Goal: Information Seeking & Learning: Learn about a topic

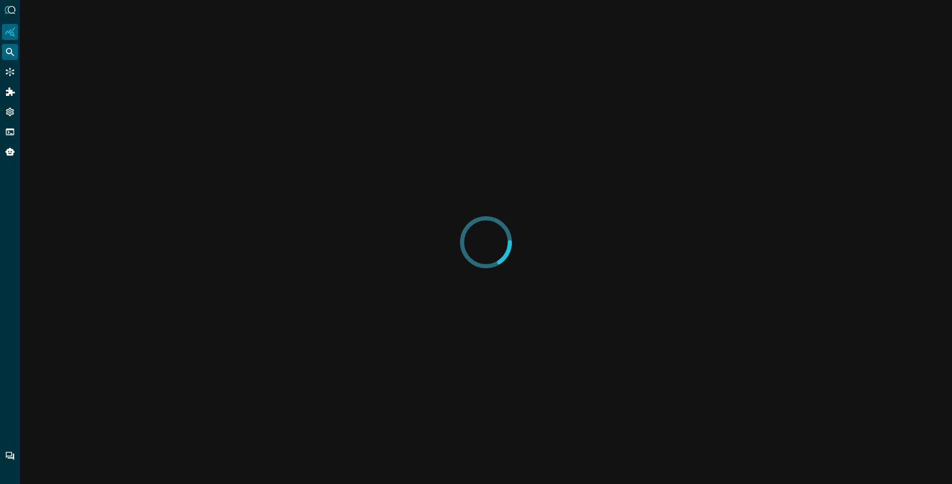
click at [11, 50] on icon "Federated Search" at bounding box center [10, 52] width 8 height 8
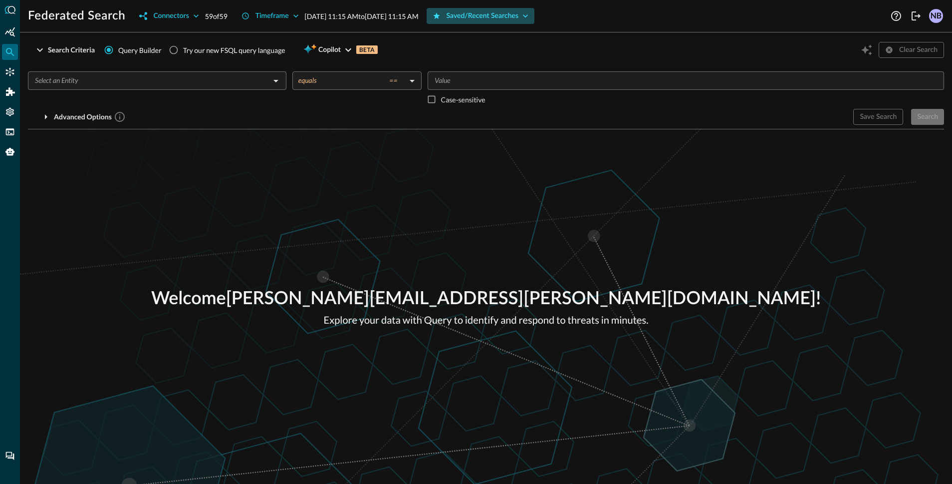
click at [535, 15] on button "Saved/Recent Searches" at bounding box center [481, 16] width 108 height 16
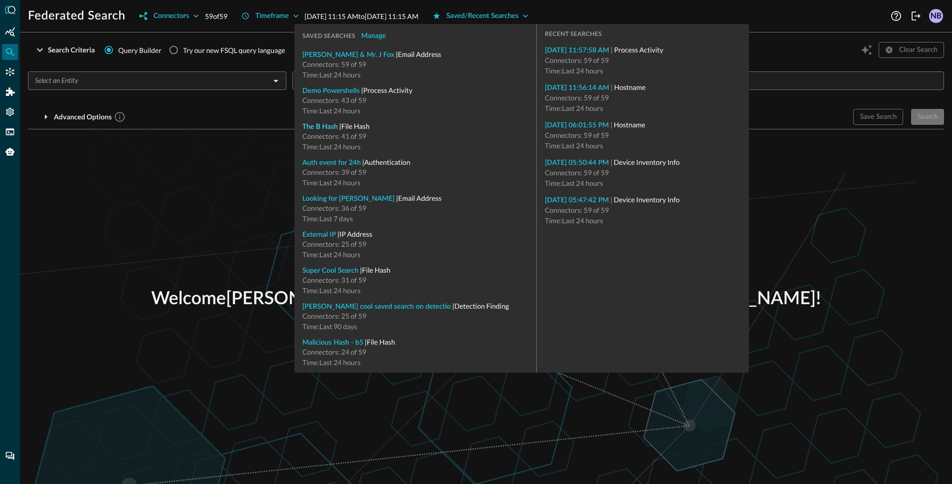
type input "File Hash"
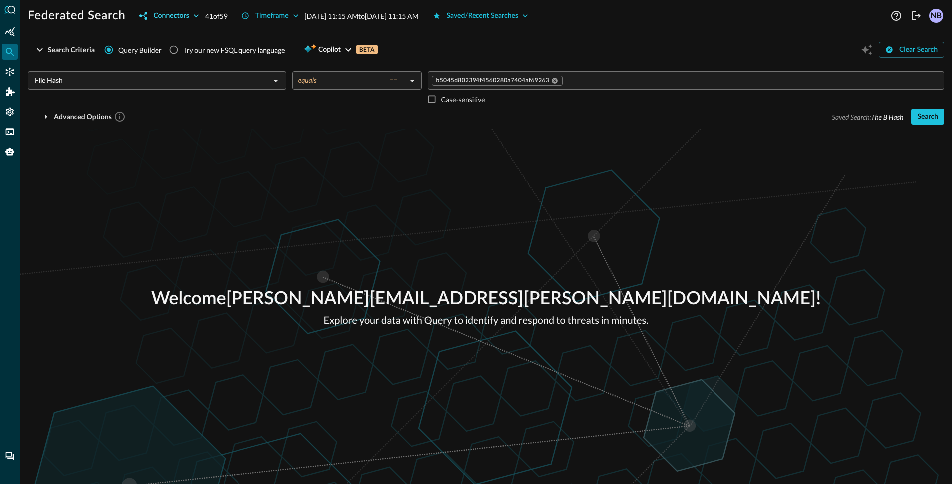
click at [178, 14] on div "Connectors" at bounding box center [170, 16] width 35 height 12
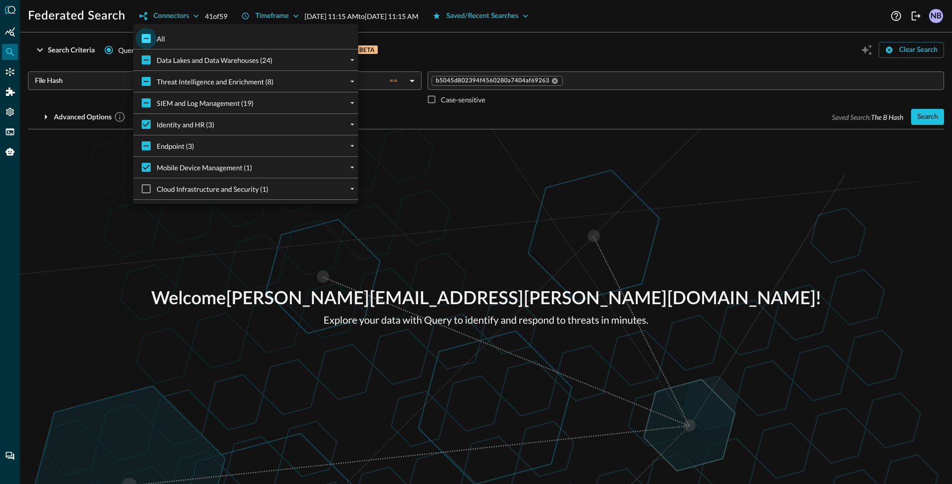
click at [143, 37] on input "All" at bounding box center [146, 38] width 21 height 21
checkbox input "true"
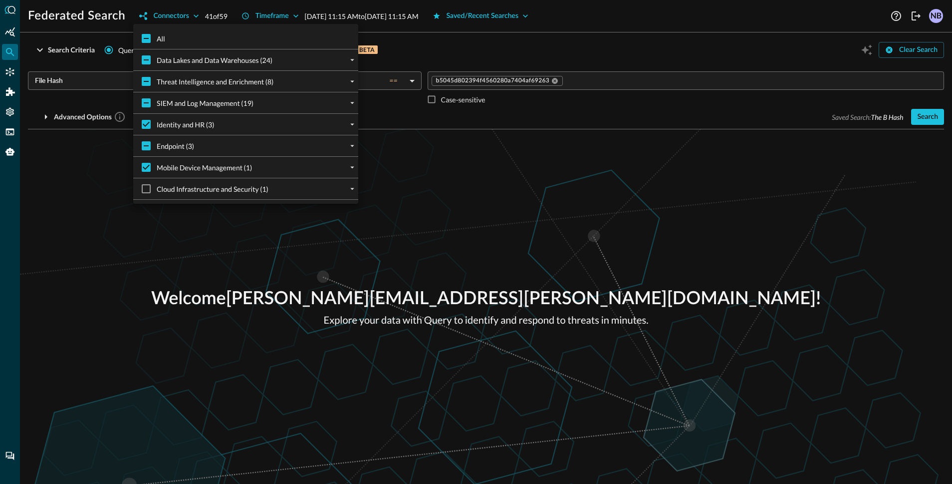
checkbox input "true"
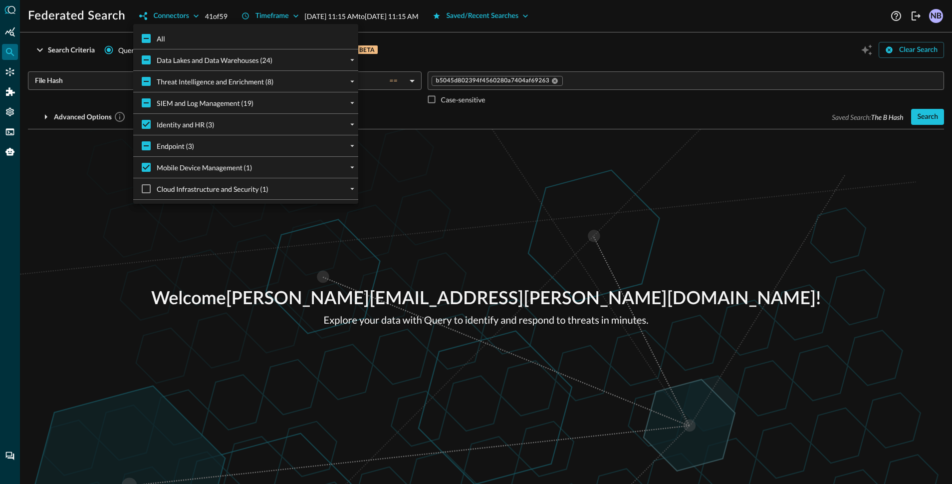
checkbox input "true"
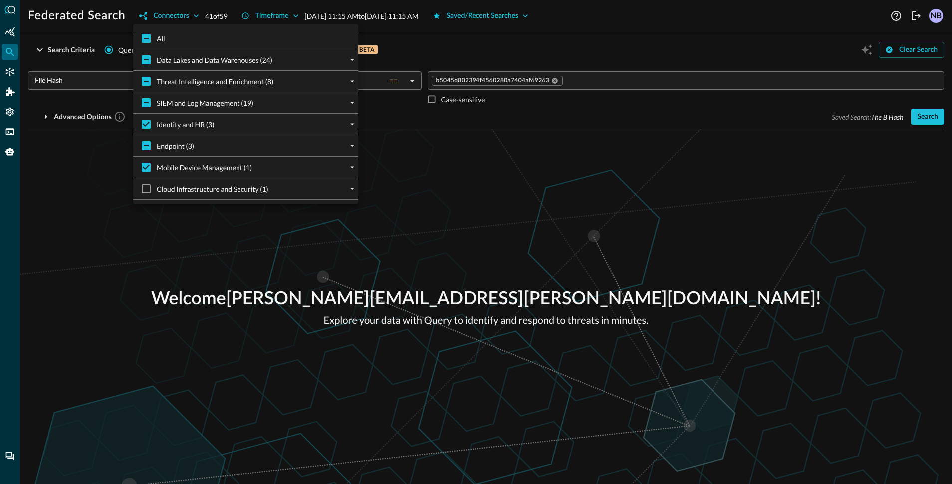
checkbox input "true"
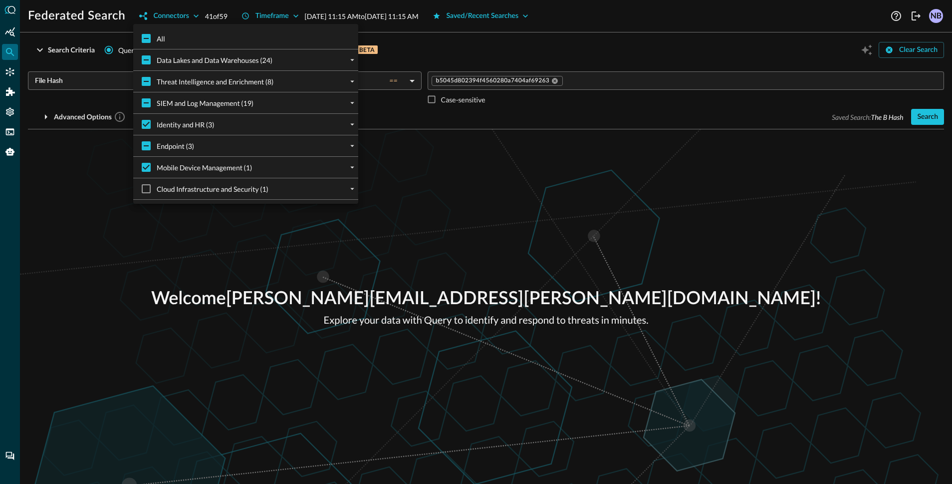
checkbox input "true"
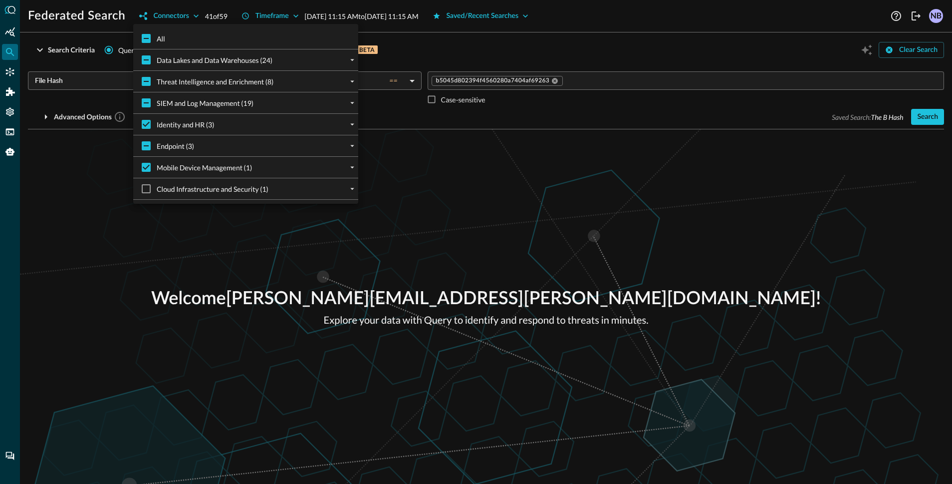
checkbox input "true"
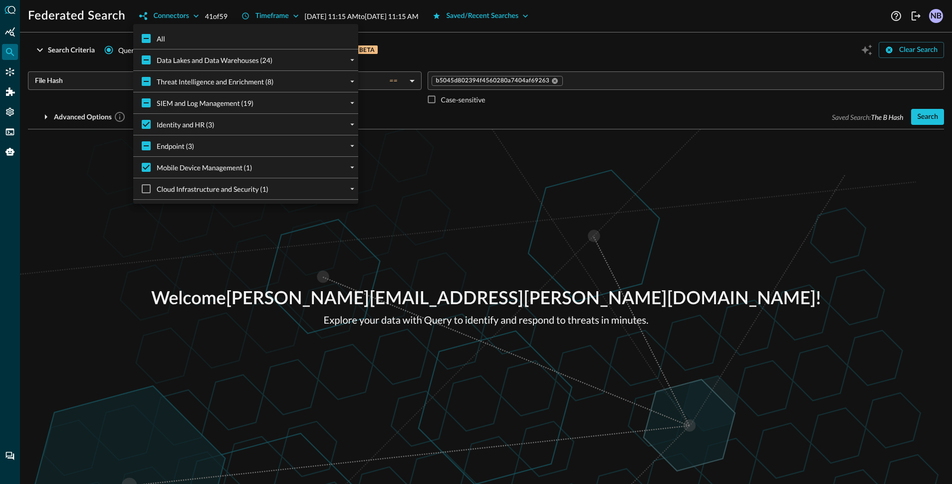
checkbox input "true"
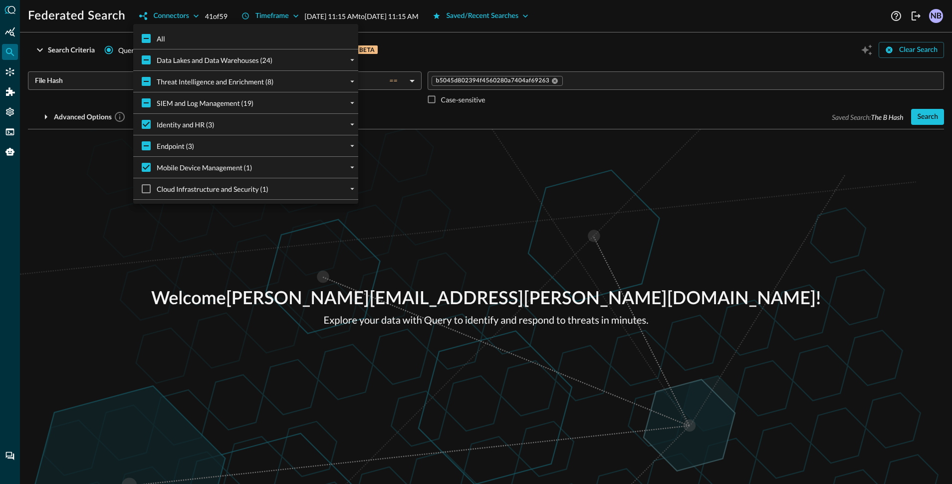
checkbox input "true"
click at [560, 43] on div at bounding box center [476, 242] width 952 height 484
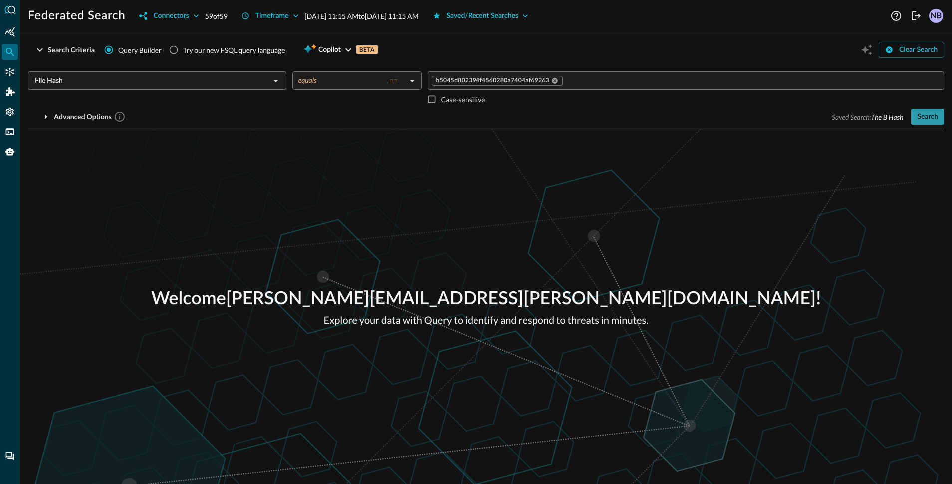
click at [928, 114] on div "Search" at bounding box center [927, 117] width 21 height 12
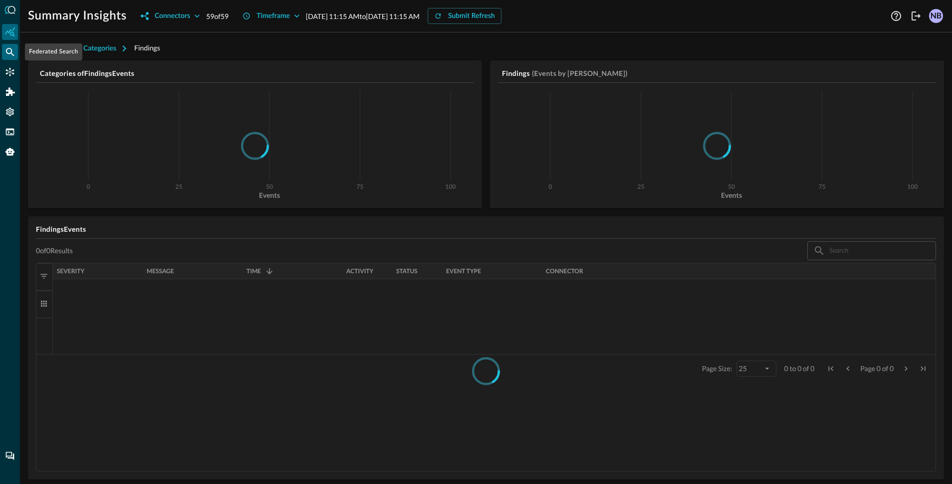
click at [7, 58] on div "Federated Search" at bounding box center [10, 52] width 16 height 16
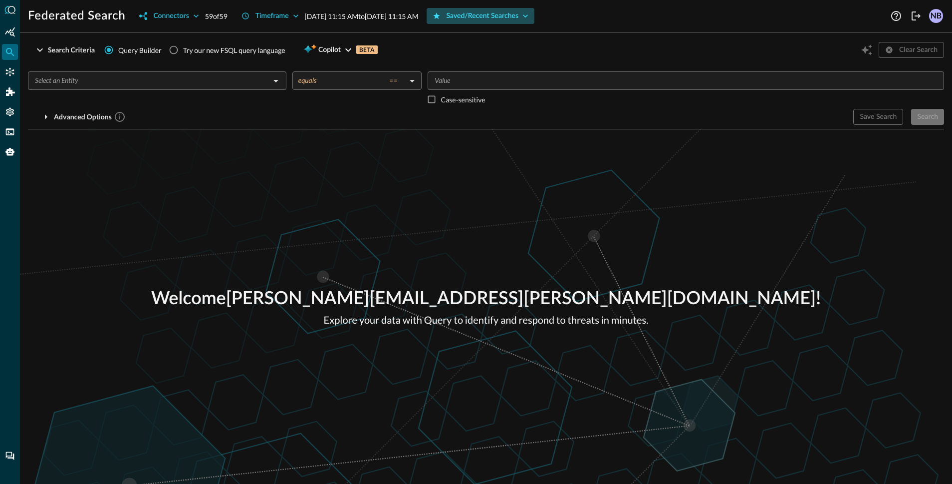
click at [519, 19] on div "Saved/Recent Searches" at bounding box center [483, 16] width 72 height 12
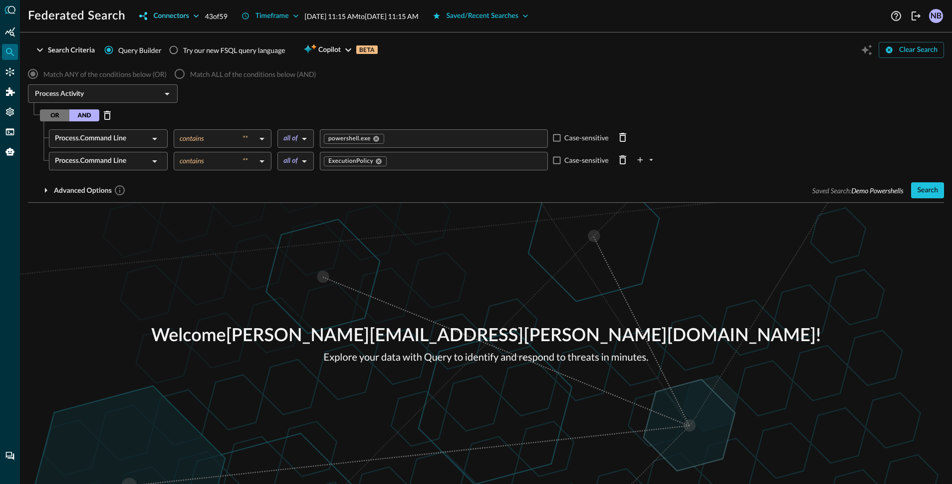
click at [174, 15] on div "Connectors" at bounding box center [170, 16] width 35 height 12
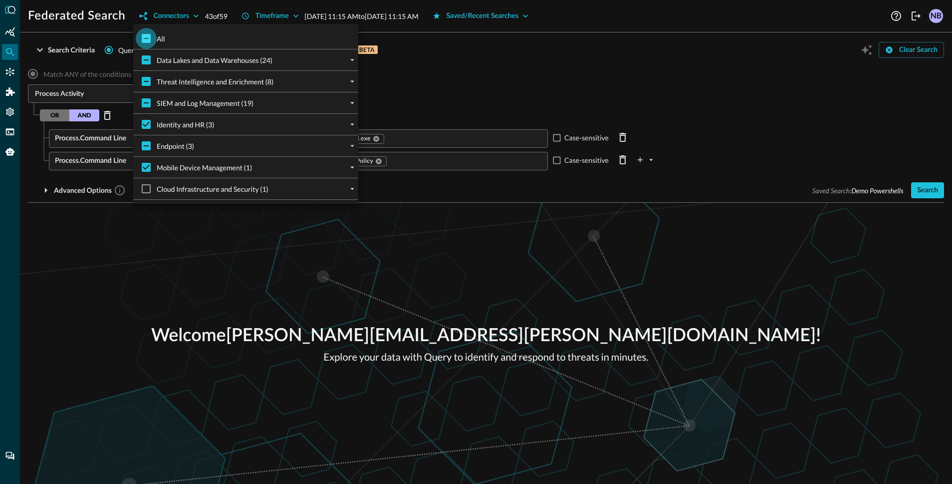
click at [145, 42] on input "All" at bounding box center [146, 38] width 21 height 21
checkbox input "true"
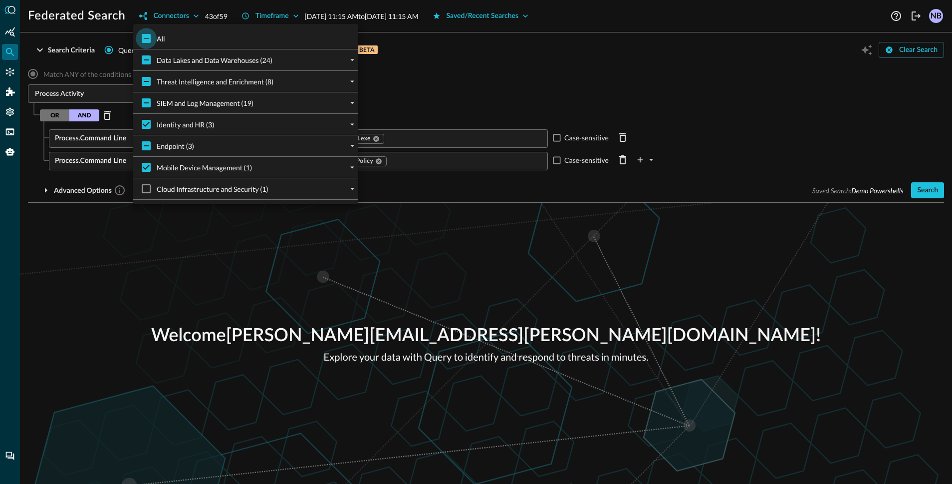
checkbox input "true"
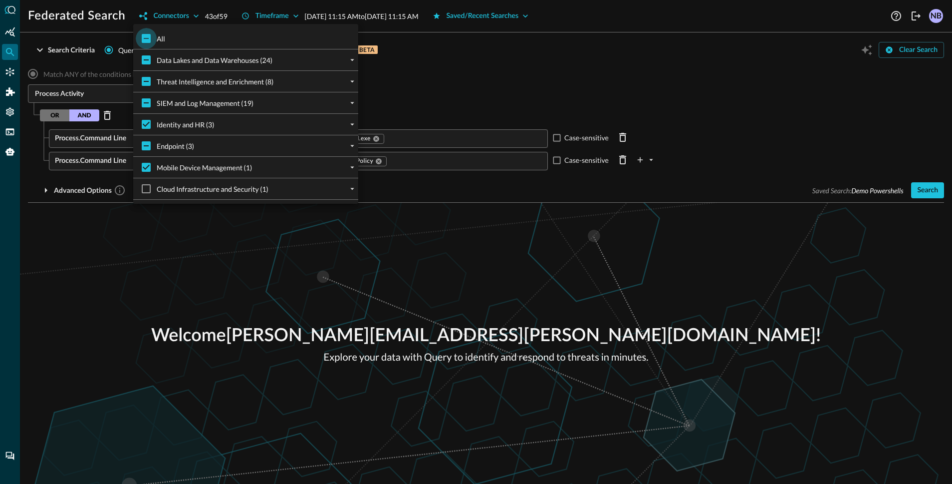
checkbox input "true"
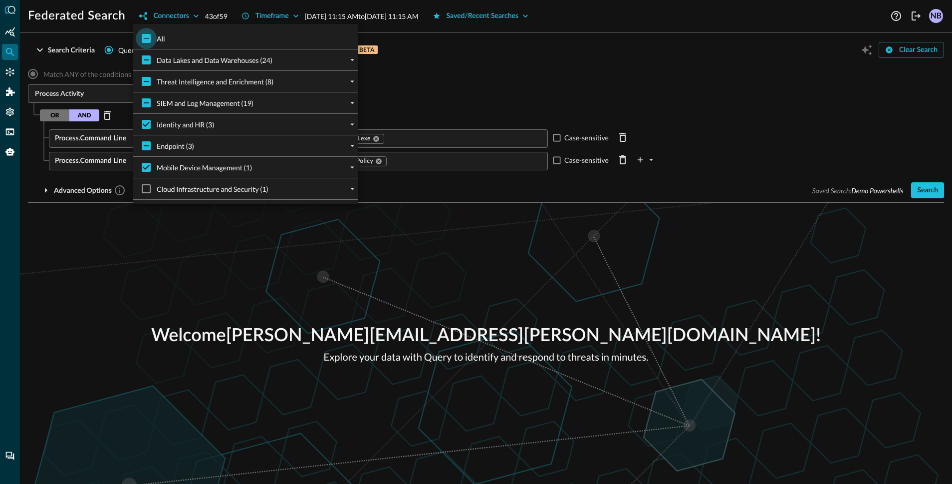
checkbox input "true"
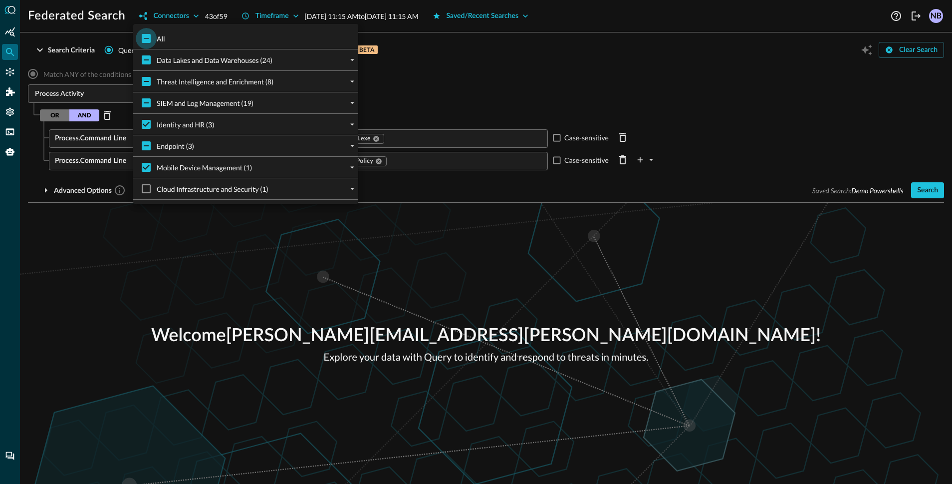
checkbox input "true"
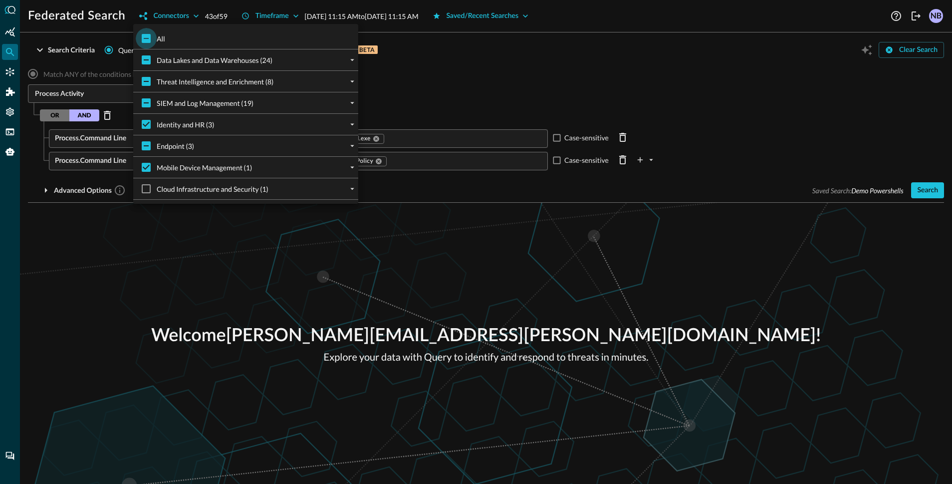
checkbox input "true"
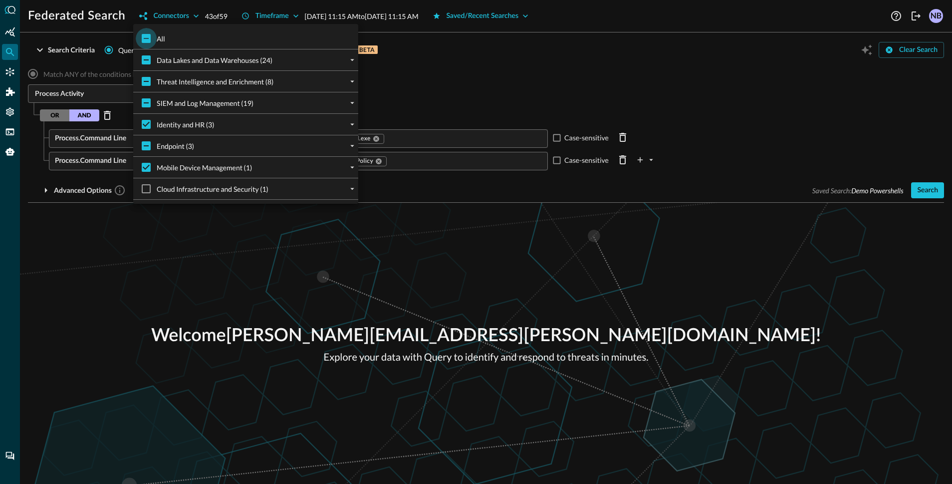
checkbox input "true"
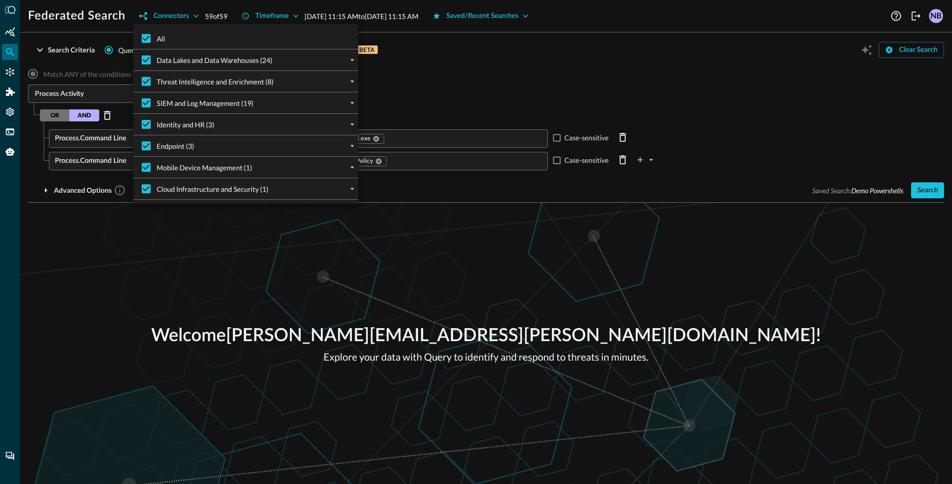
click at [577, 78] on div at bounding box center [476, 242] width 952 height 484
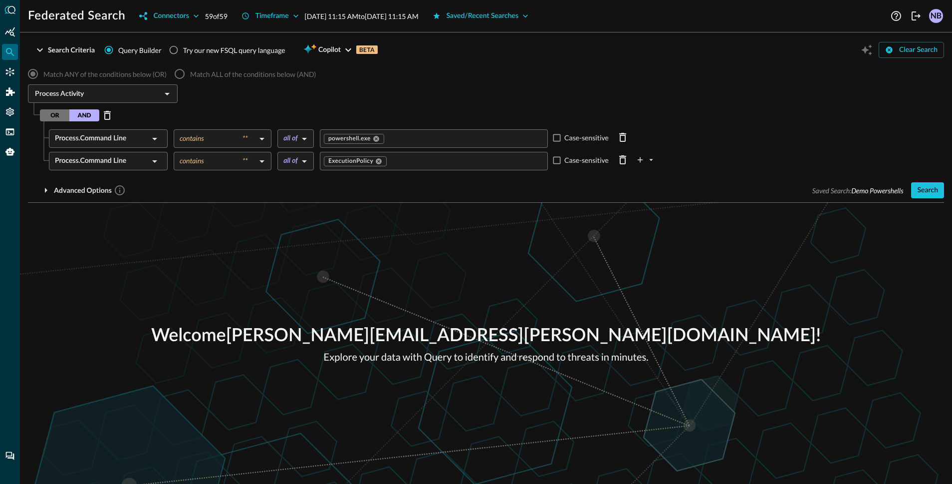
click at [923, 195] on div "Search" at bounding box center [927, 190] width 21 height 12
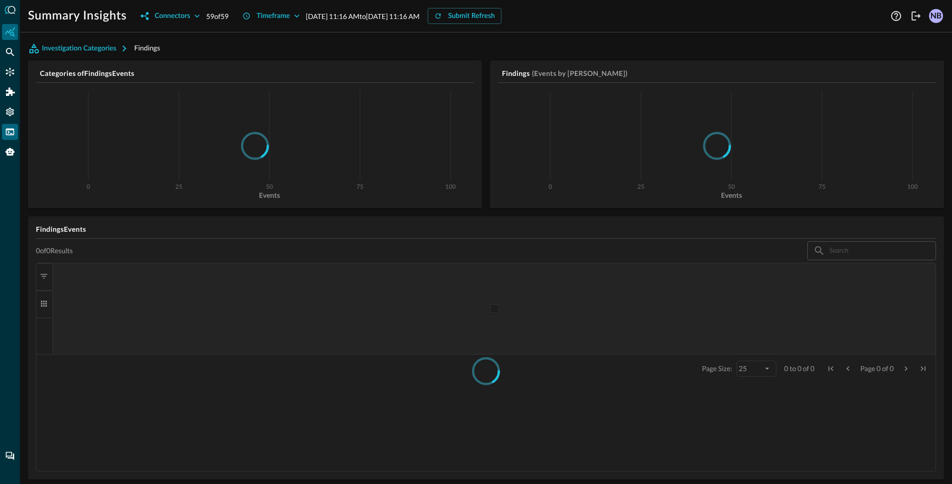
click at [10, 136] on icon "FSQL" at bounding box center [10, 132] width 10 height 10
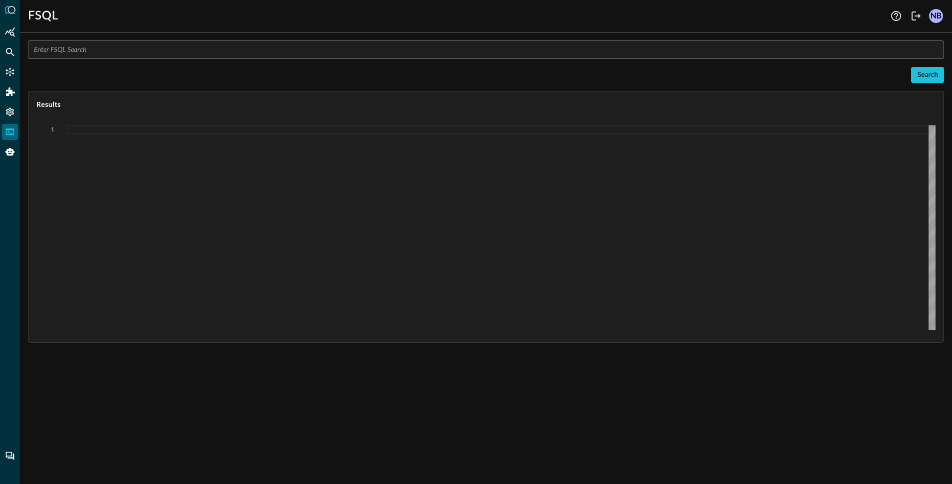
click at [211, 55] on input "text" at bounding box center [489, 49] width 910 height 18
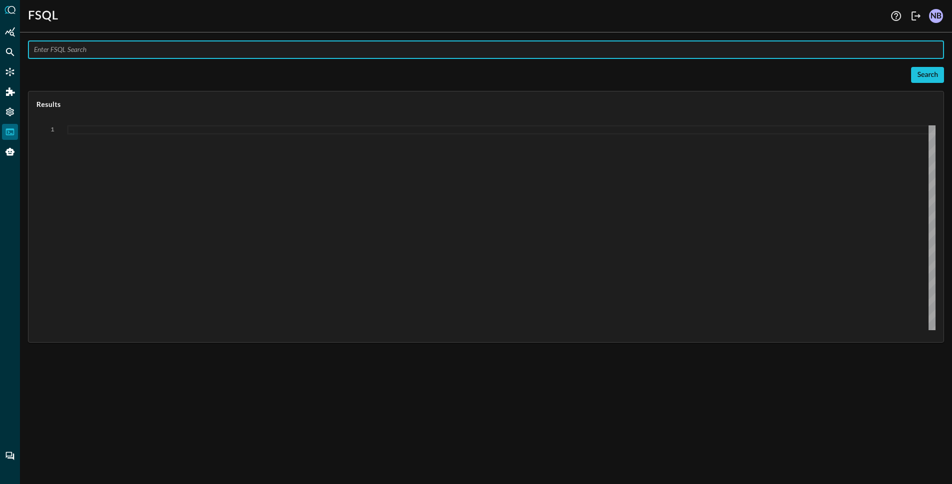
paste input "QUERY detection_finding.:depth(2).** WITH %email = [EMAIL_ADDRESS][PERSON_NAME]…"
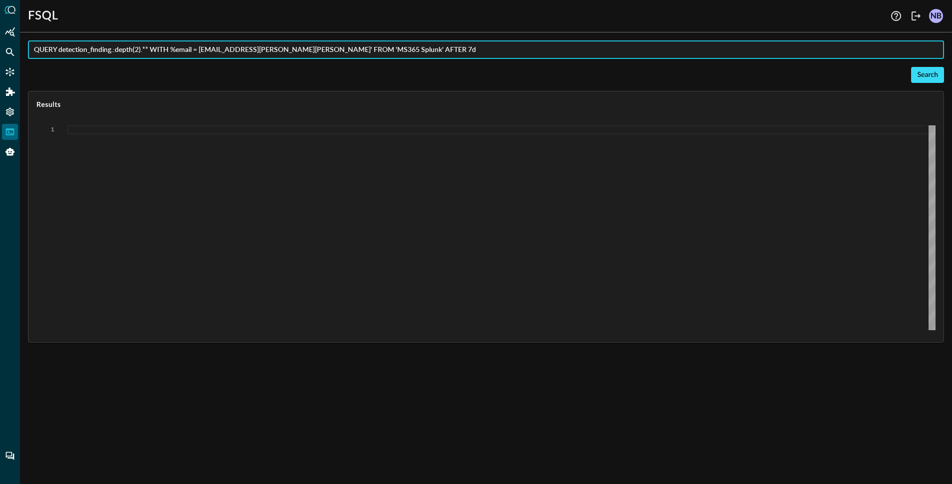
type input "QUERY detection_finding.:depth(2).** WITH %email = [EMAIL_ADDRESS][PERSON_NAME]…"
click at [920, 80] on div "Search" at bounding box center [927, 75] width 21 height 12
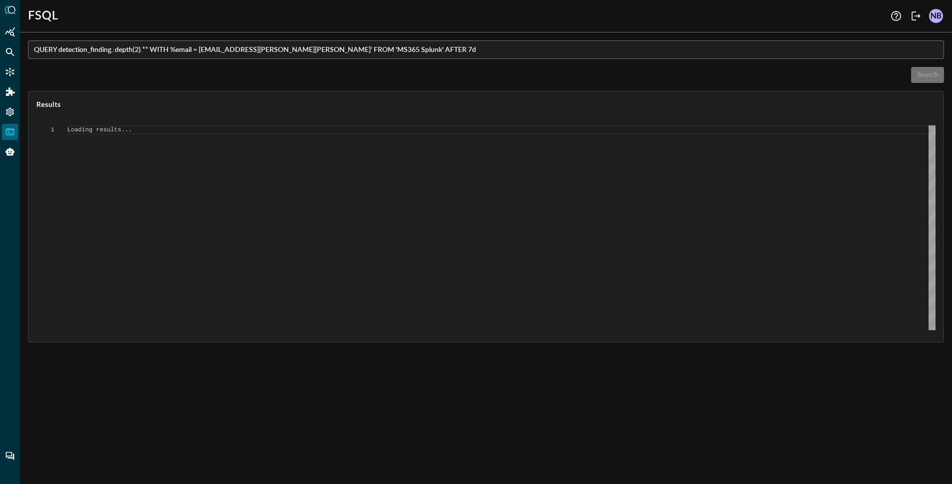
type textarea "{ "response": [ { "status": "connected" }, { "command": "QUERY" }, { "search_id…"
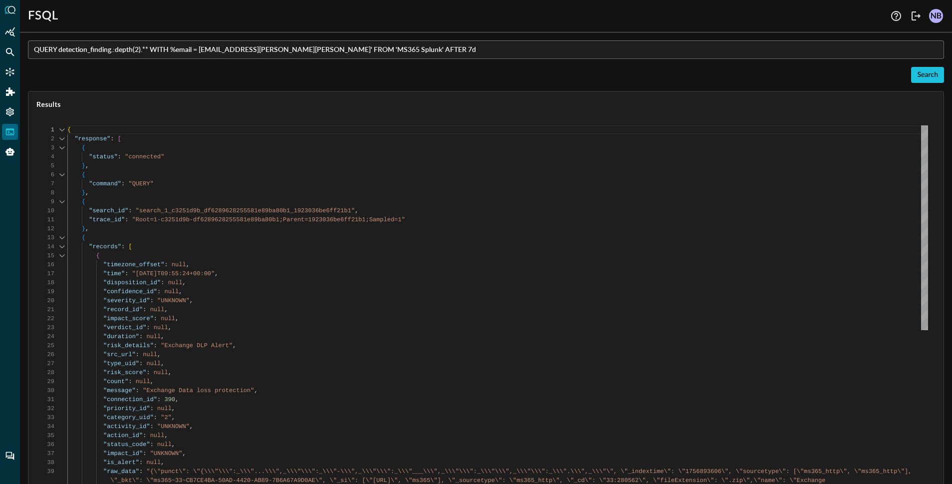
scroll to position [90, 0]
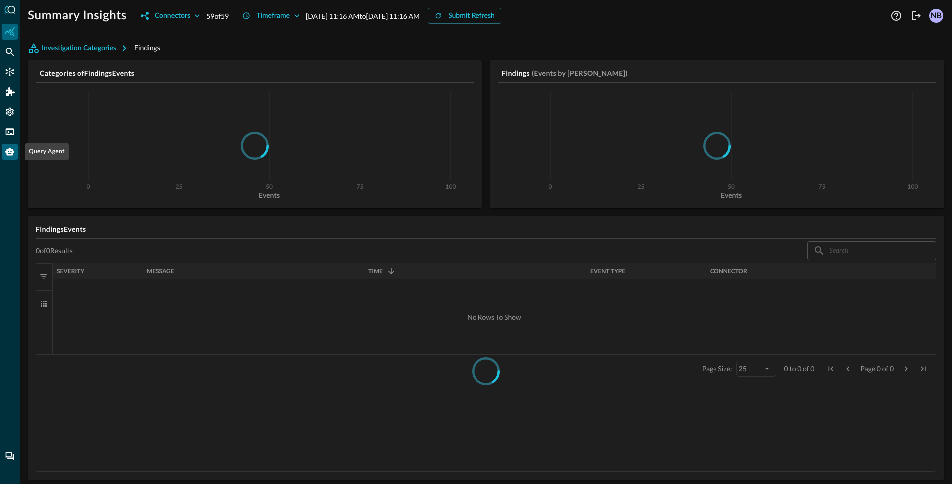
click at [7, 154] on icon "Query Agent" at bounding box center [9, 152] width 9 height 8
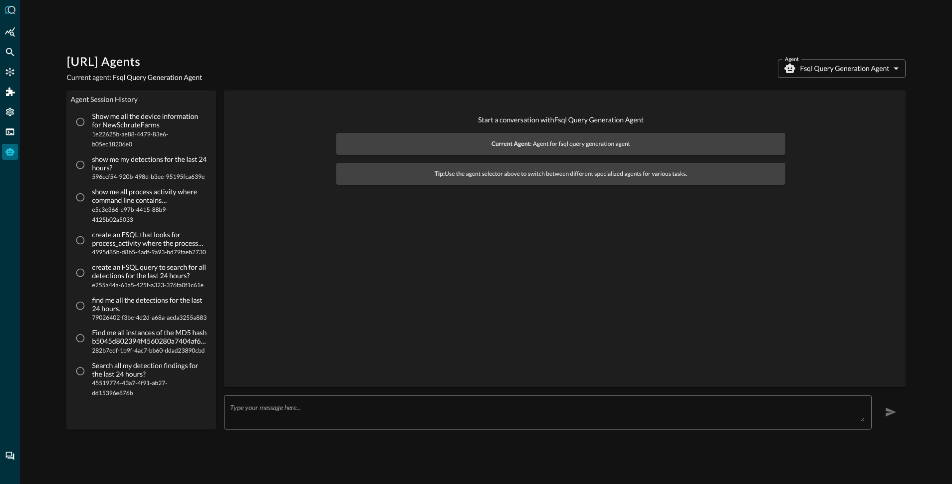
click at [819, 69] on body "[URL] Agents Current agent: Fsql Query Generation Agent Agent Fsql Query Genera…" at bounding box center [476, 242] width 952 height 484
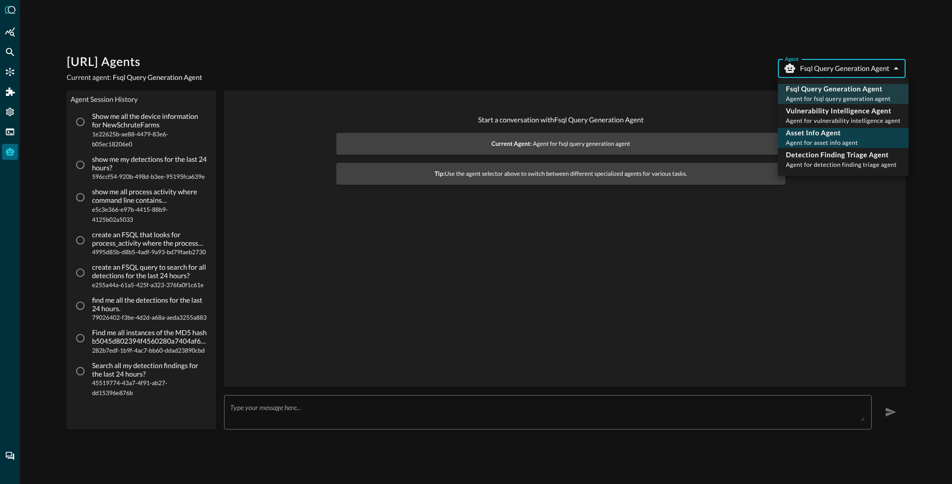
click at [824, 136] on p "Asset Info Agent" at bounding box center [822, 133] width 72 height 10
type input "asset_info_agent"
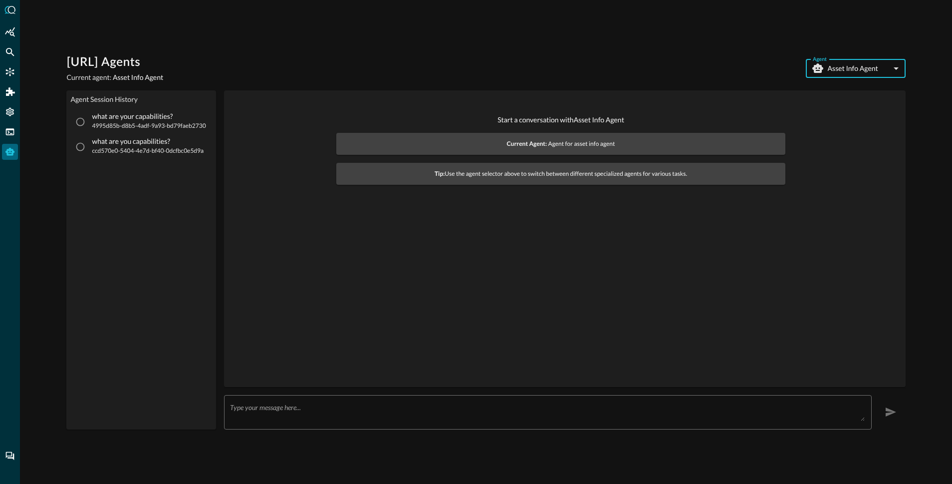
click at [130, 119] on p "what are your capabilities?" at bounding box center [149, 116] width 114 height 8
click at [90, 119] on input "what are your capabilities? 4995d85b-d8b5-4adf-9a93-bd79faeb2730" at bounding box center [80, 121] width 19 height 19
radio input "true"
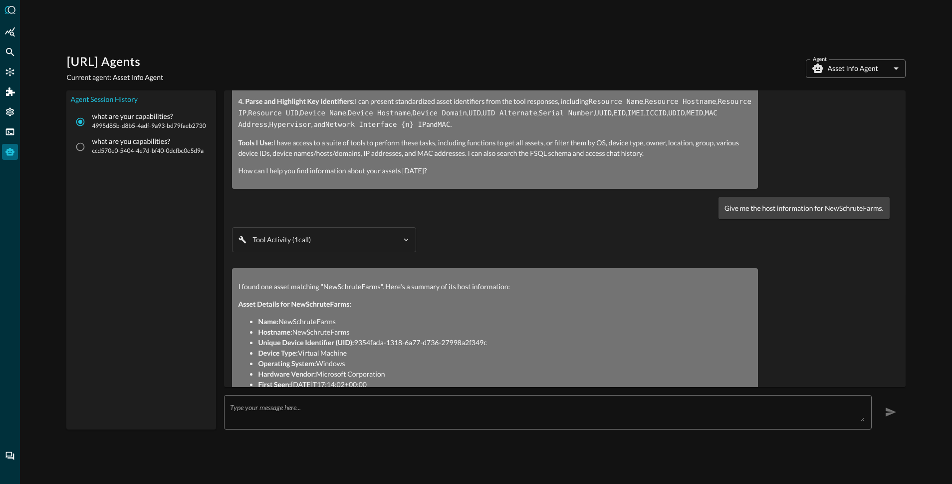
scroll to position [2110, 0]
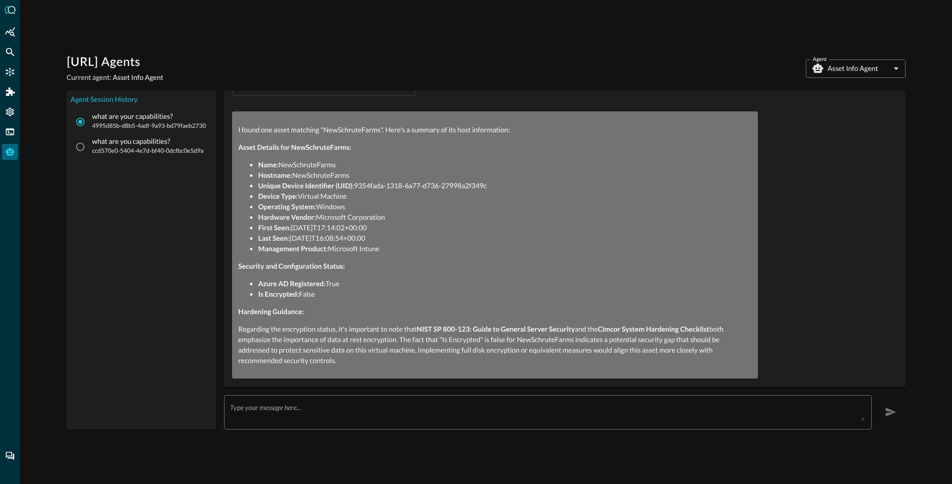
click at [132, 150] on span "ccd570e0-5404-4e7d-bf40-0dcfbc0e5d9a" at bounding box center [148, 151] width 112 height 10
click at [90, 150] on input "what are you capabilities? ccd570e0-5404-4e7d-bf40-0dcfbc0e5d9a" at bounding box center [80, 146] width 19 height 19
radio input "true"
radio input "false"
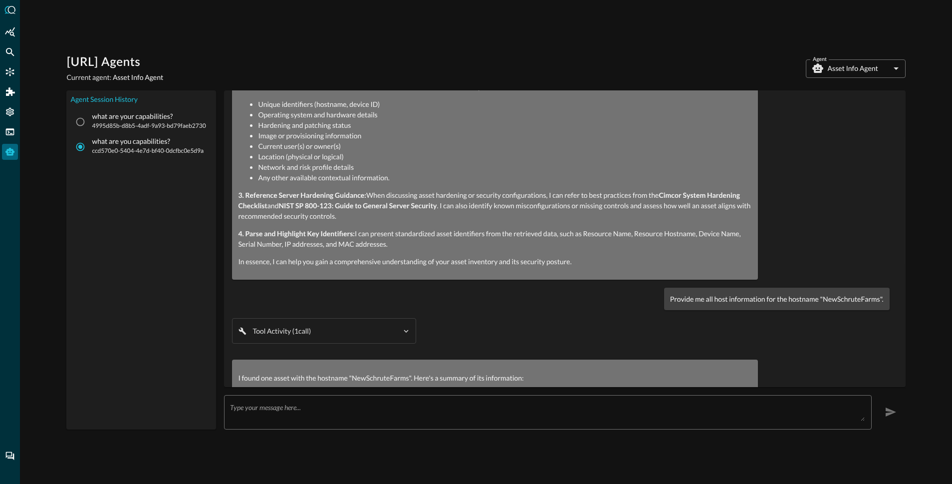
scroll to position [0, 0]
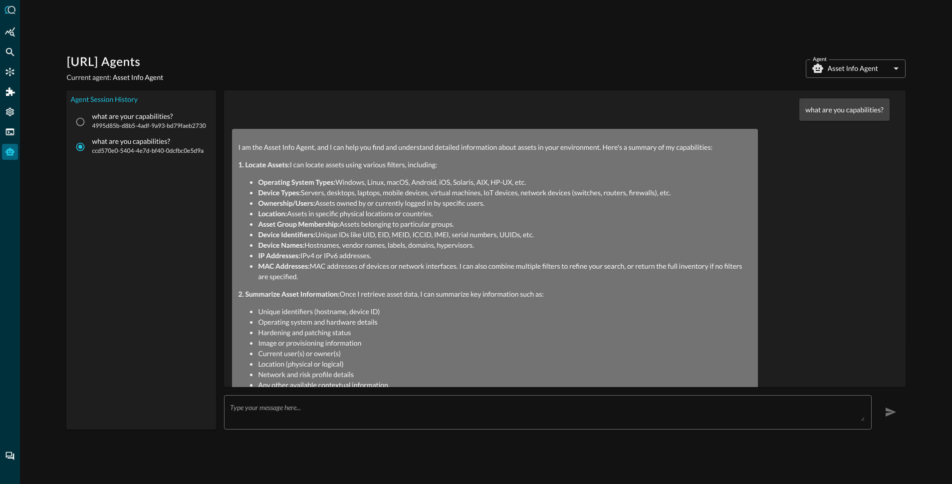
click at [854, 62] on body "Query.AI Agents Current agent: Asset Info Agent Agent Asset Info Agent asset_in…" at bounding box center [476, 242] width 952 height 484
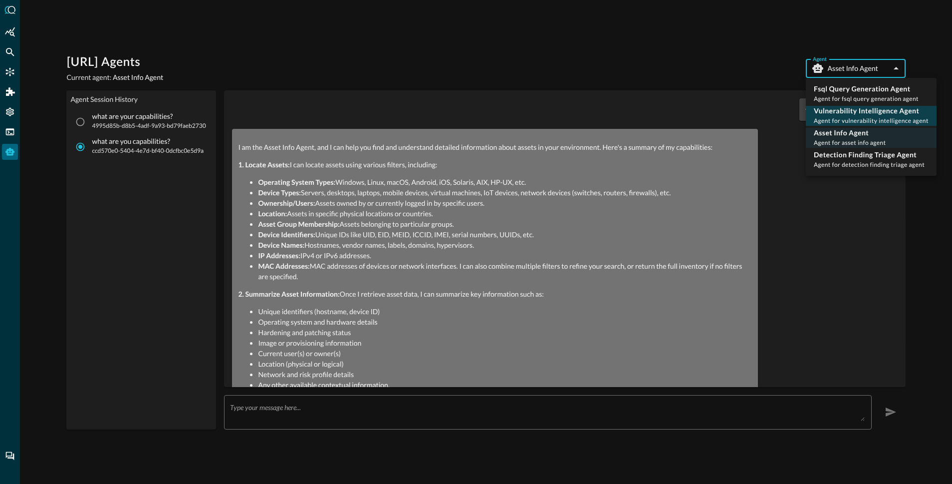
click at [839, 117] on span "Agent for vulnerability intelligence agent" at bounding box center [871, 120] width 115 height 7
type input "vulnerability_intelligence_agent"
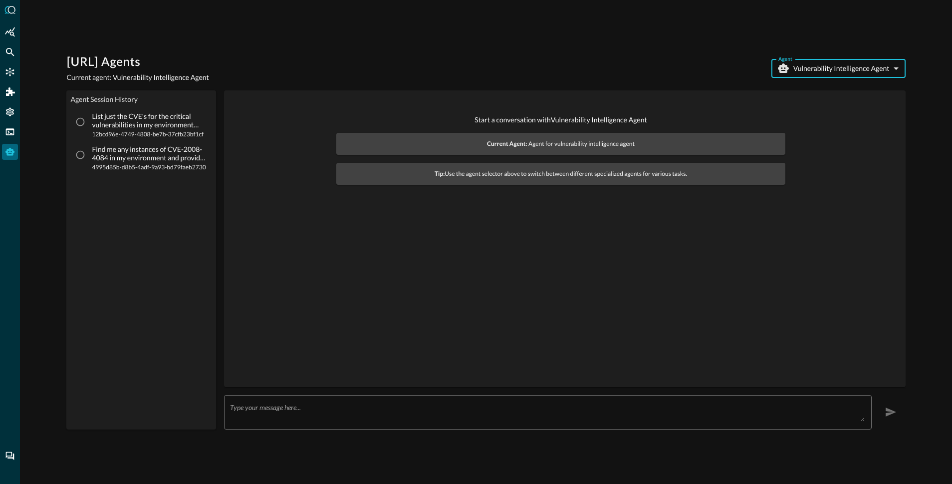
click at [125, 116] on p "List just the CVE's for the critical vulnerabilities in my environment discover…" at bounding box center [149, 120] width 115 height 17
click at [90, 116] on input "List just the CVE's for the critical vulnerabilities in my environment discover…" at bounding box center [80, 121] width 19 height 19
radio input "true"
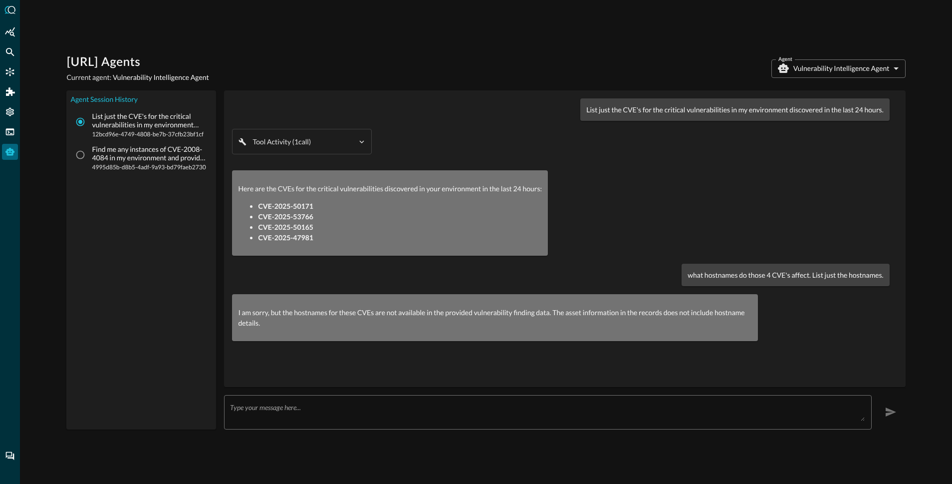
click at [139, 159] on p "Find me any instances of CVE-2008-4084 in my environment and provide me recomme…" at bounding box center [149, 153] width 115 height 17
click at [90, 159] on input "Find me any instances of CVE-2008-4084 in my environment and provide me recomme…" at bounding box center [80, 154] width 19 height 19
radio input "true"
radio input "false"
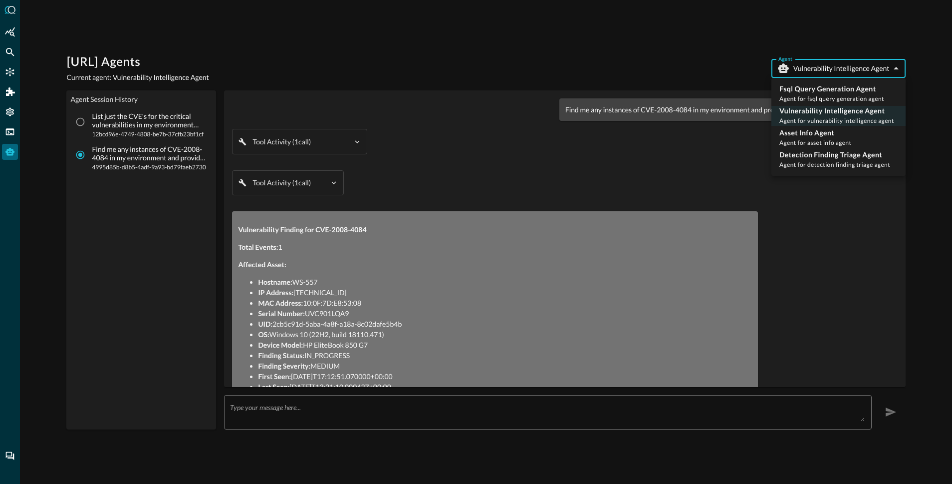
click at [813, 65] on body "Query.AI Agents Current agent: Vulnerability Intelligence Agent Agent Vulnerabi…" at bounding box center [476, 242] width 952 height 484
click at [814, 132] on p "Asset Info Agent" at bounding box center [816, 133] width 72 height 10
type input "asset_info_agent"
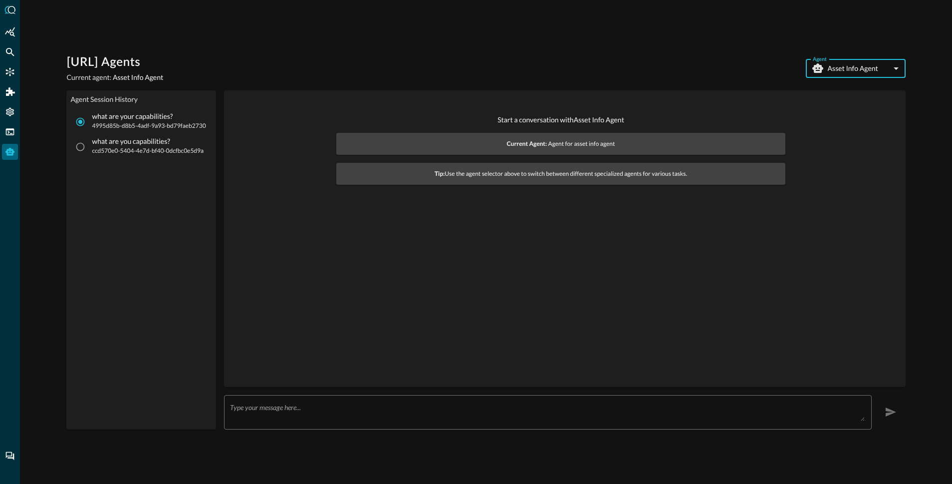
click at [127, 150] on span "ccd570e0-5404-4e7d-bf40-0dcfbc0e5d9a" at bounding box center [148, 151] width 112 height 10
click at [90, 150] on input "what are you capabilities? ccd570e0-5404-4e7d-bf40-0dcfbc0e5d9a" at bounding box center [80, 146] width 19 height 19
radio input "true"
radio input "false"
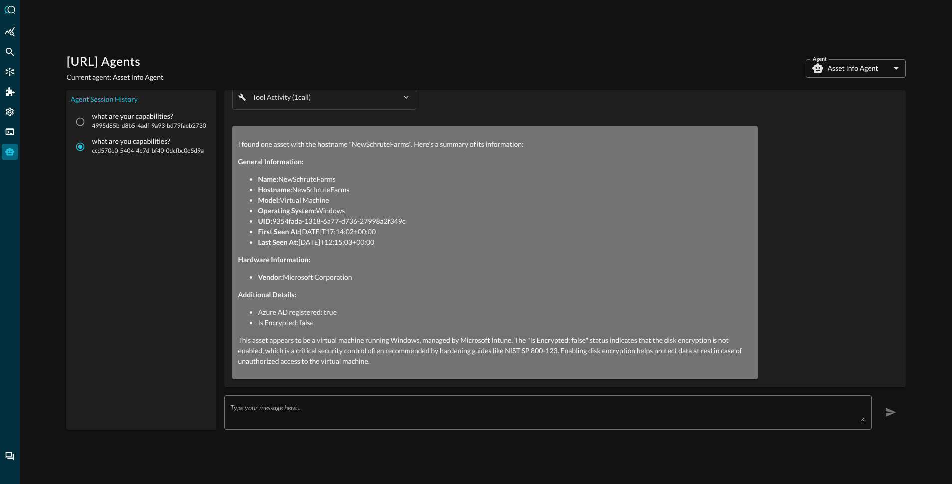
scroll to position [448, 0]
